Goal: Find specific page/section: Find specific page/section

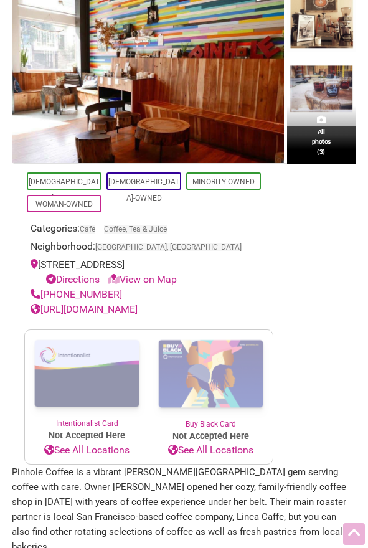
scroll to position [249, 0]
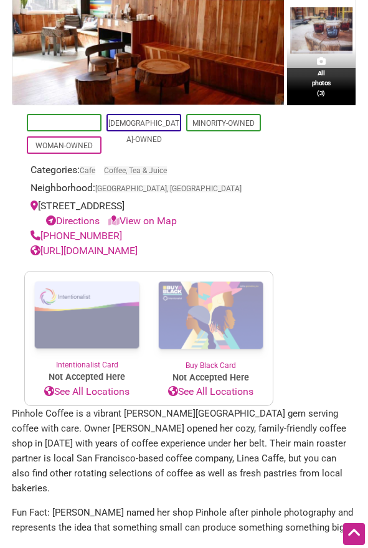
click at [89, 123] on link "[DEMOGRAPHIC_DATA]-Owned" at bounding box center [64, 131] width 71 height 25
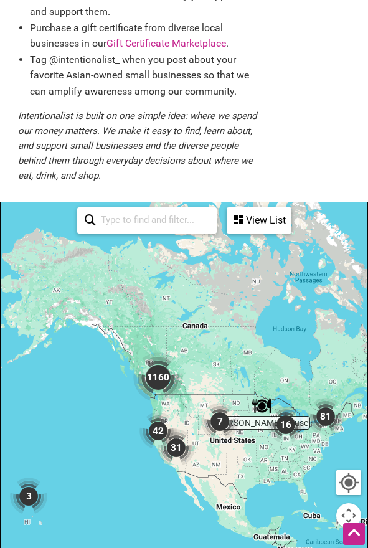
scroll to position [311, 0]
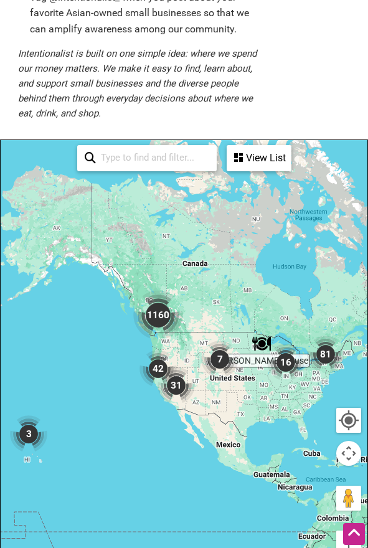
click at [166, 313] on img "1160" at bounding box center [158, 315] width 60 height 60
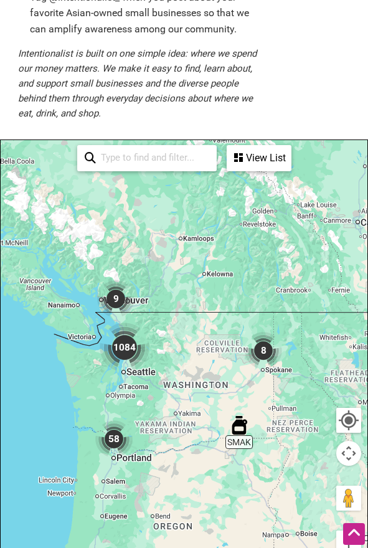
click at [132, 350] on img "1084" at bounding box center [125, 348] width 60 height 60
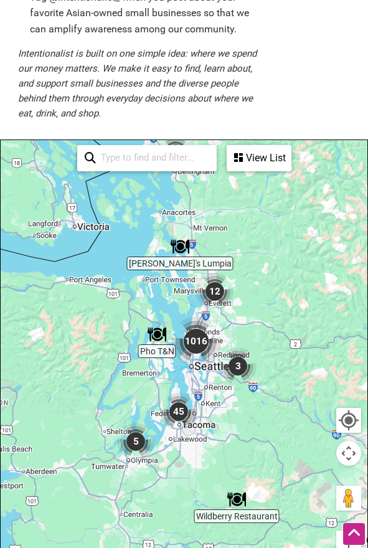
click at [198, 345] on img "1016" at bounding box center [196, 341] width 60 height 60
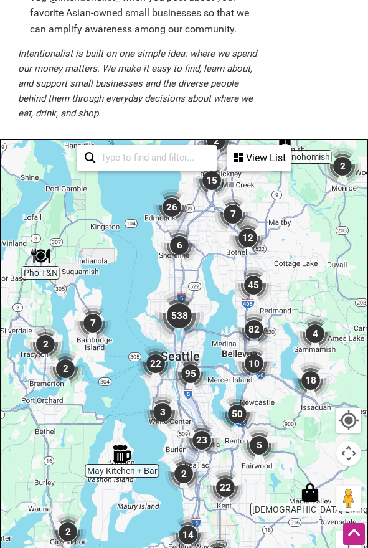
click at [184, 313] on img "538" at bounding box center [180, 316] width 60 height 60
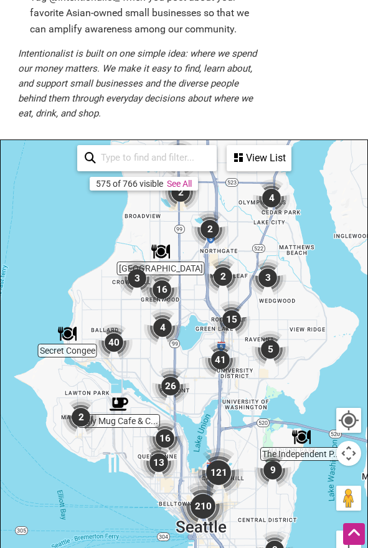
click at [169, 383] on img "26" at bounding box center [170, 386] width 47 height 47
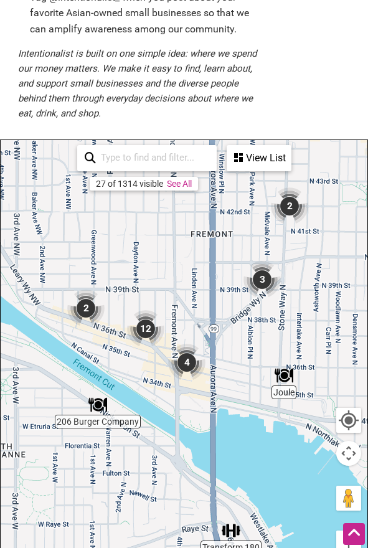
click at [185, 371] on img "4" at bounding box center [186, 362] width 47 height 47
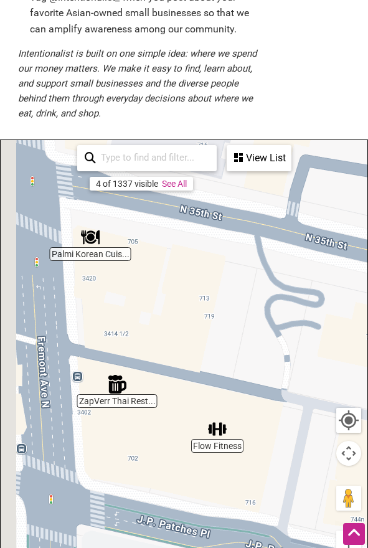
drag, startPoint x: 102, startPoint y: 300, endPoint x: 191, endPoint y: 296, distance: 89.2
click at [191, 298] on div "To navigate, press the arrow keys." at bounding box center [184, 382] width 367 height 485
